Goal: Information Seeking & Learning: Understand process/instructions

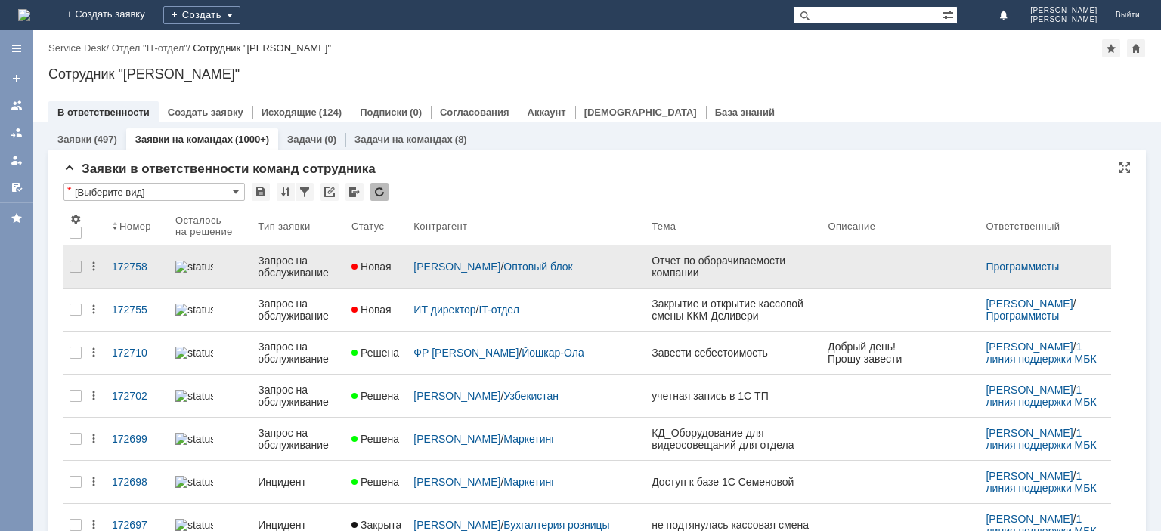
click at [289, 274] on div "Запрос на обслуживание" at bounding box center [299, 267] width 82 height 24
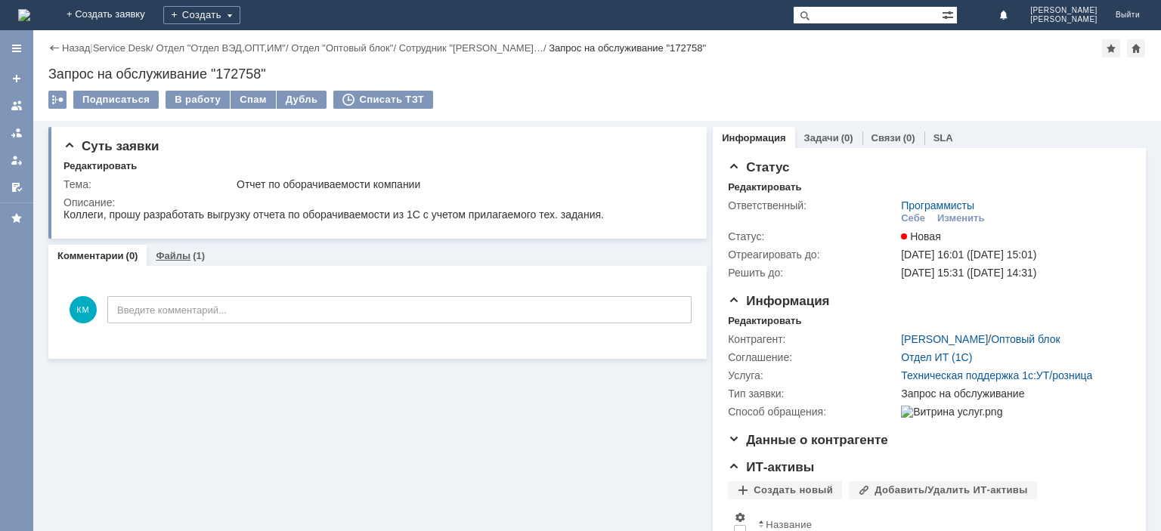
click at [181, 259] on link "Файлы" at bounding box center [173, 255] width 35 height 11
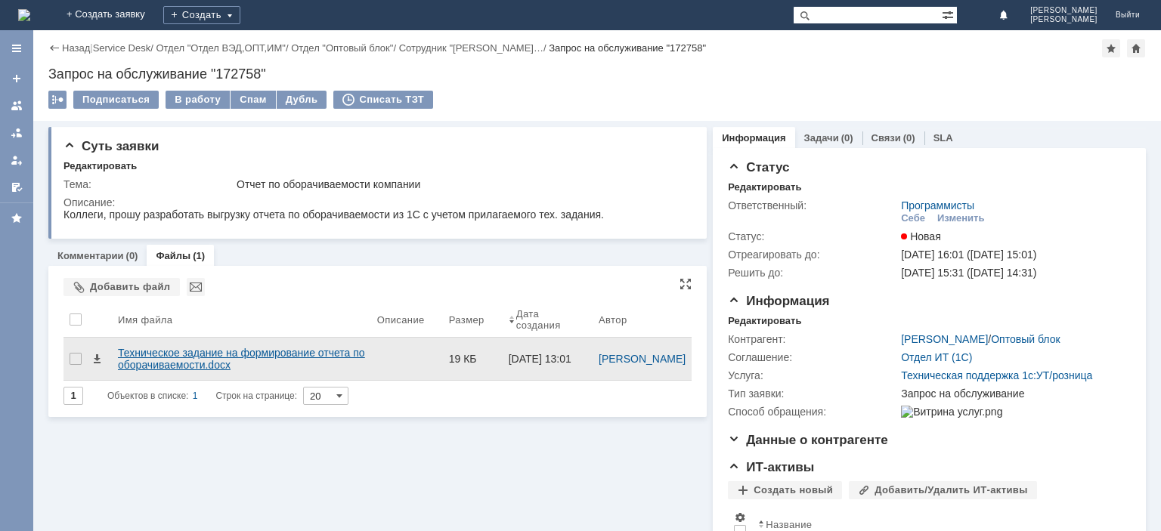
click at [222, 352] on div "Техническое задание на формирование отчета по оборачиваемости.docx" at bounding box center [241, 359] width 247 height 24
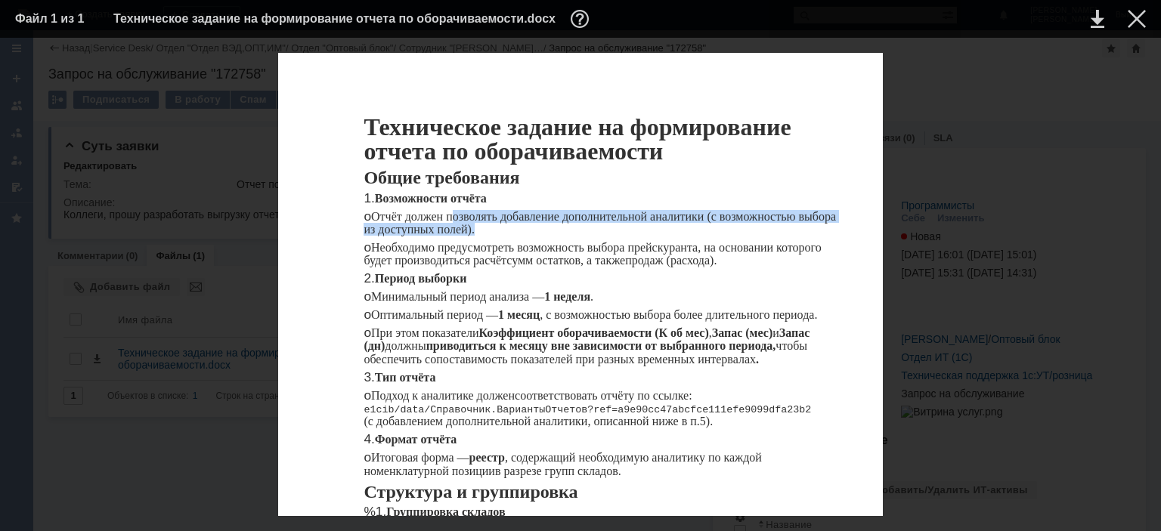
drag, startPoint x: 504, startPoint y: 214, endPoint x: 821, endPoint y: 233, distance: 318.1
click at [821, 233] on p "o Отчёт должен позволять добавление дополнительной аналитики (с возможностью вы…" at bounding box center [602, 223] width 476 height 26
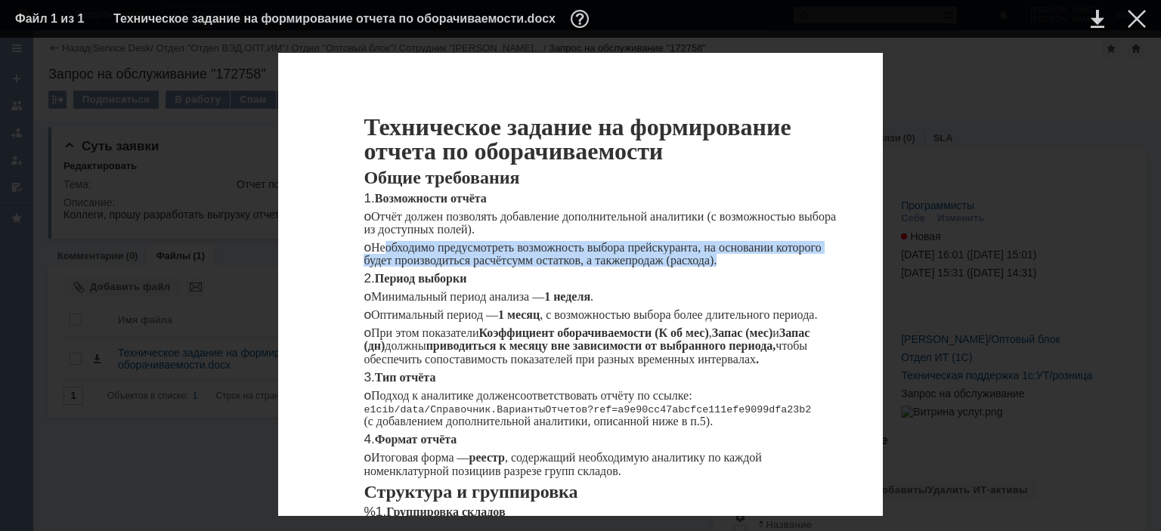
drag, startPoint x: 390, startPoint y: 243, endPoint x: 745, endPoint y: 263, distance: 355.9
click at [745, 263] on p "o Необходимо предусмотреть возможность выбора прейскуранта, на основании которо…" at bounding box center [602, 254] width 476 height 26
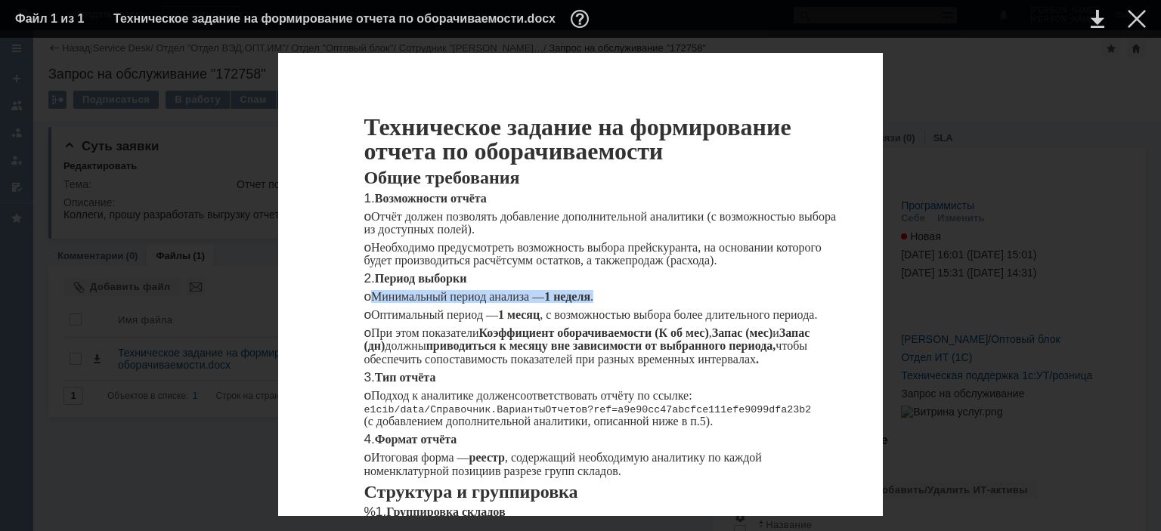
drag, startPoint x: 376, startPoint y: 216, endPoint x: 607, endPoint y: 222, distance: 230.7
click at [607, 290] on p "o Минимальный период анализа — 1 неделя ." at bounding box center [602, 296] width 476 height 13
drag, startPoint x: 376, startPoint y: 237, endPoint x: 555, endPoint y: 235, distance: 178.4
click at [555, 308] on p "o Оптимальный период — 1 месяц , с возможностью выбора более длительного период…" at bounding box center [602, 314] width 476 height 13
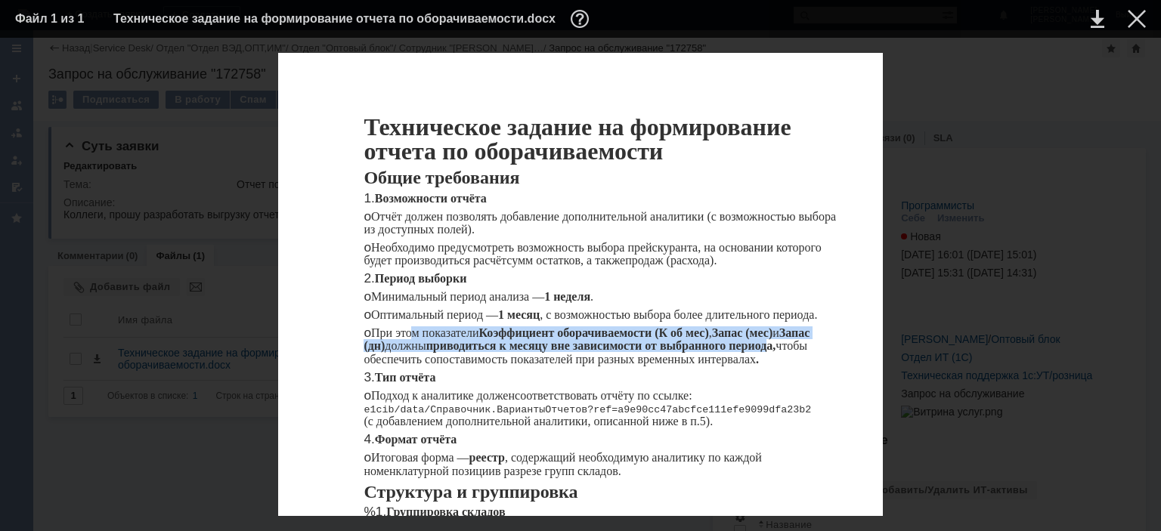
drag, startPoint x: 413, startPoint y: 172, endPoint x: 776, endPoint y: 186, distance: 363.1
click at [776, 327] on p "o При этом показатели Коэффициент оборачиваемости (К об мес) , Запас (мес) и За…" at bounding box center [602, 346] width 476 height 39
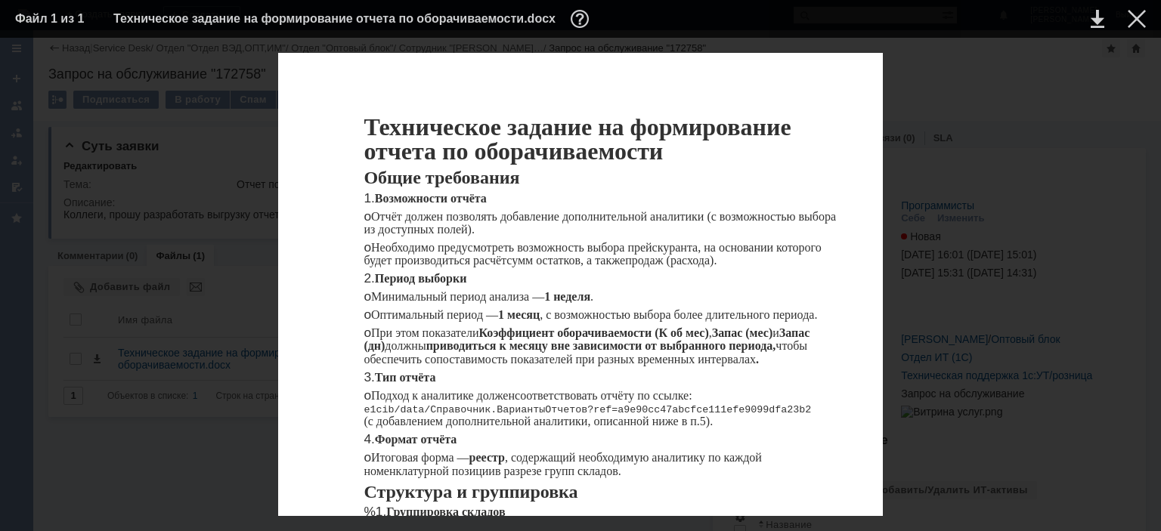
drag, startPoint x: 379, startPoint y: 242, endPoint x: 829, endPoint y: 246, distance: 450.6
drag, startPoint x: 376, startPoint y: 269, endPoint x: 621, endPoint y: 265, distance: 244.2
drag, startPoint x: 395, startPoint y: 284, endPoint x: 674, endPoint y: 286, distance: 279.0
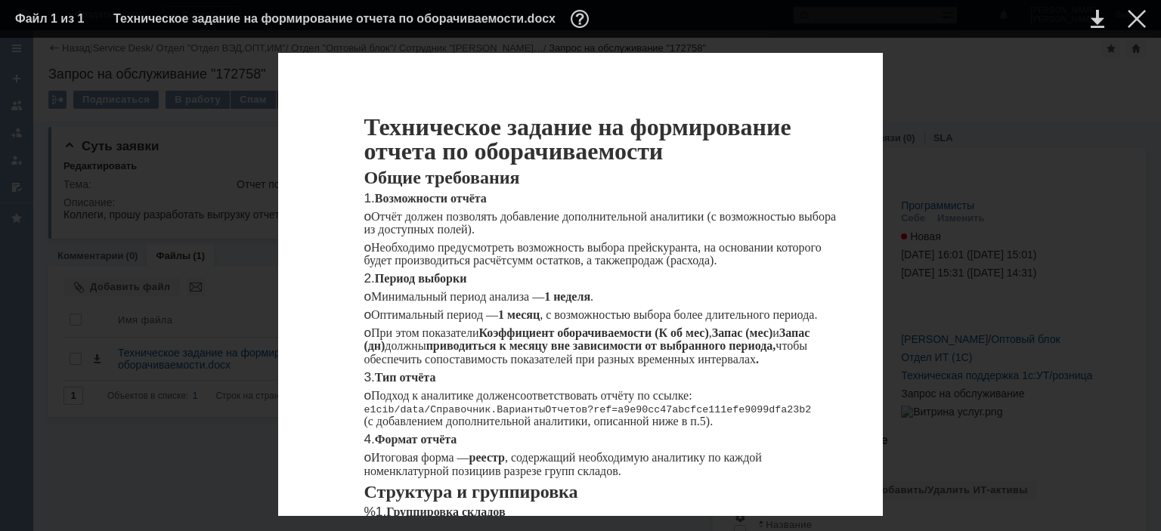
drag, startPoint x: 374, startPoint y: 310, endPoint x: 479, endPoint y: 304, distance: 104.5
drag, startPoint x: 391, startPoint y: 323, endPoint x: 635, endPoint y: 319, distance: 244.2
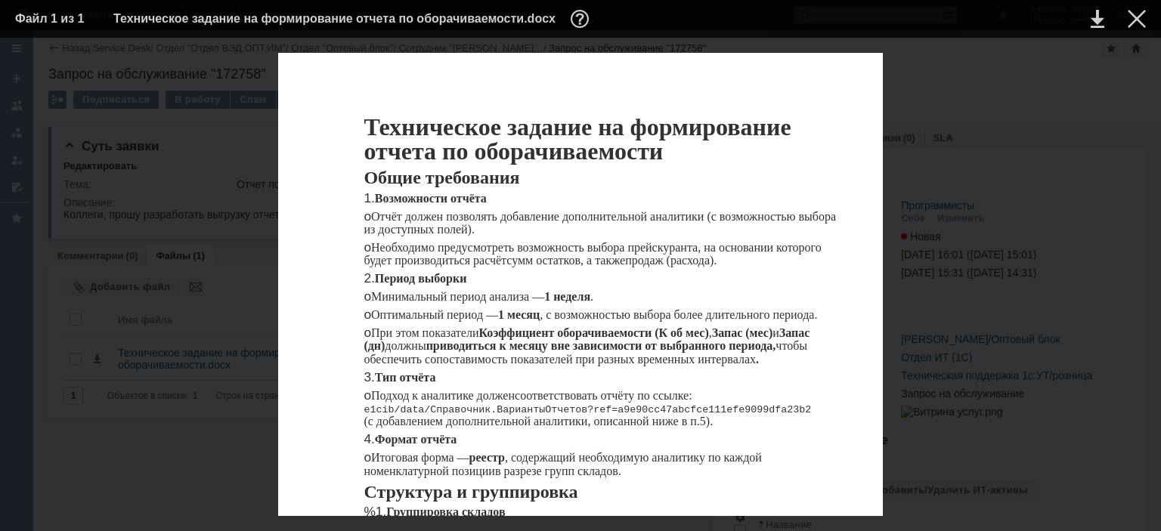
scroll to position [714, 0]
click at [1131, 26] on div at bounding box center [1137, 19] width 18 height 18
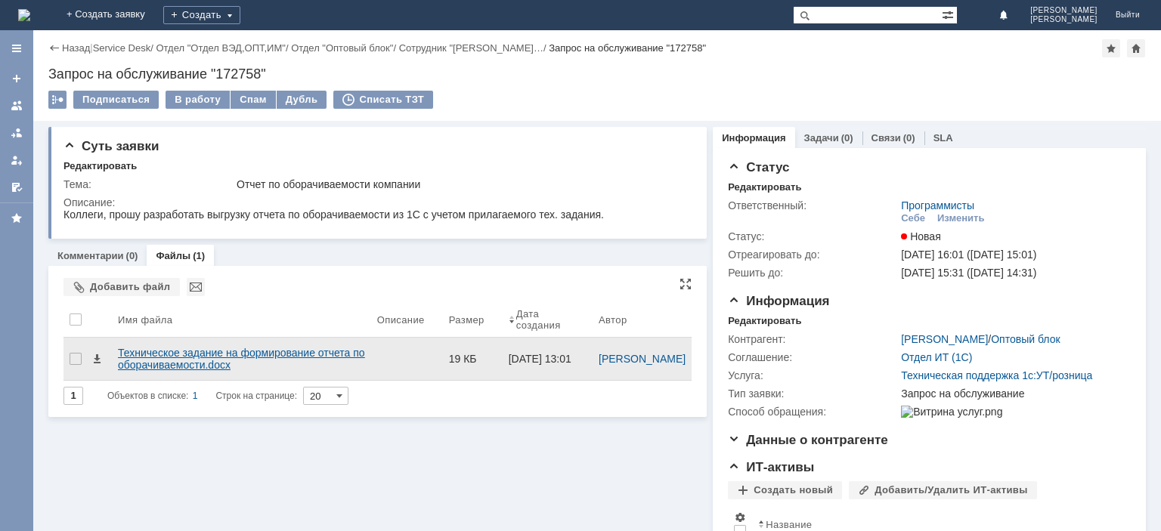
click at [208, 348] on div "Техническое задание на формирование отчета по оборачиваемости.docx" at bounding box center [241, 359] width 247 height 24
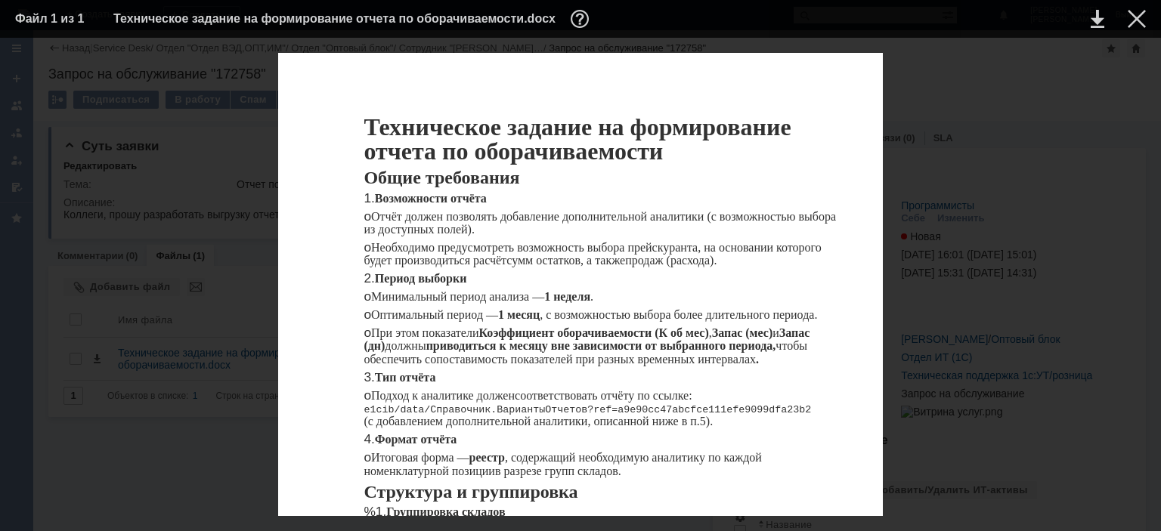
scroll to position [795, 0]
click at [1136, 14] on div at bounding box center [1137, 19] width 18 height 18
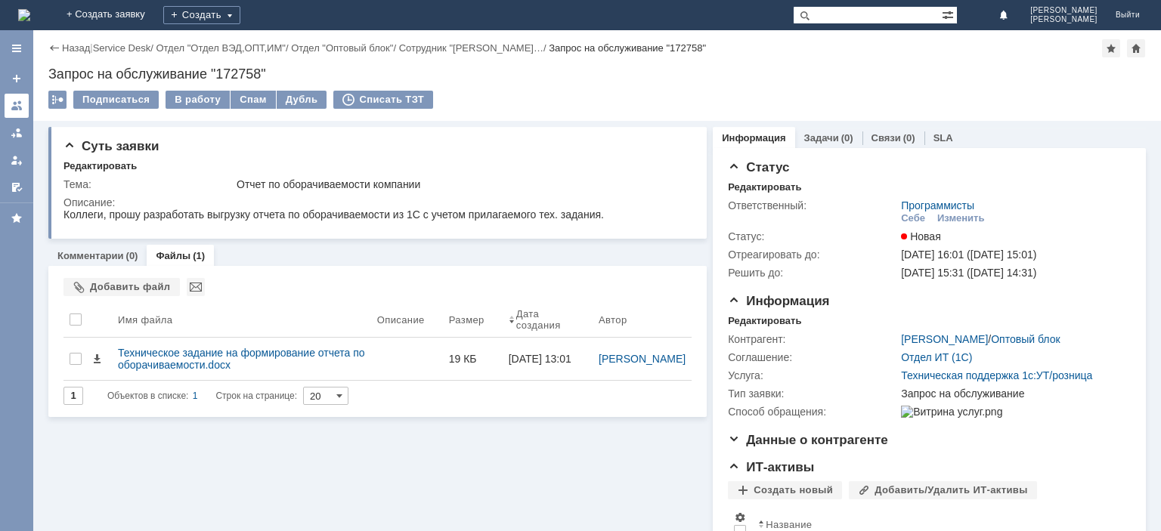
click at [16, 106] on div at bounding box center [17, 106] width 12 height 12
